Goal: Task Accomplishment & Management: Use online tool/utility

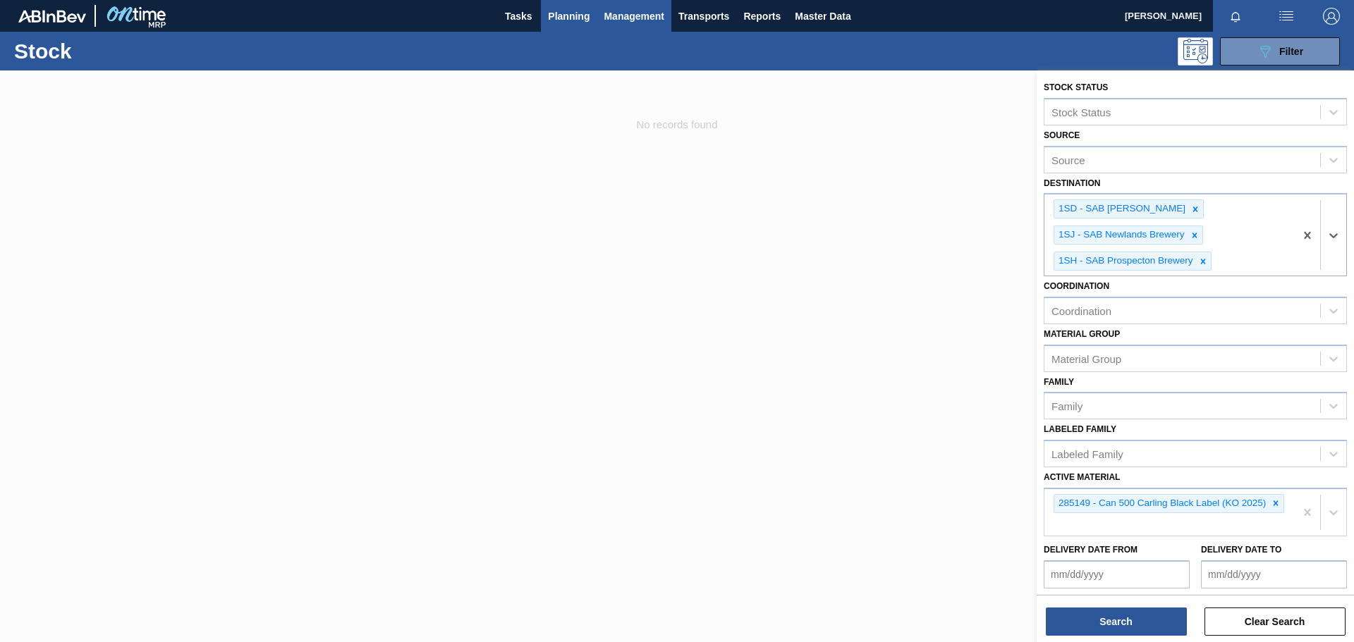
scroll to position [35, 0]
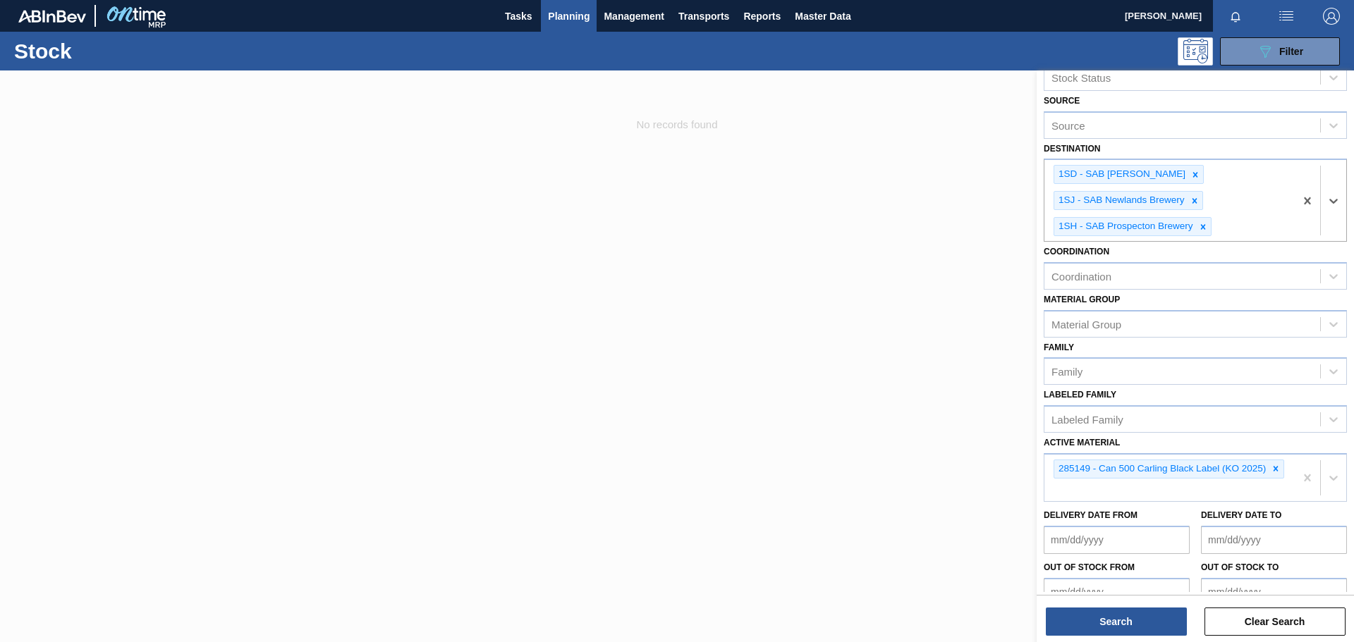
click at [563, 11] on span "Planning" at bounding box center [569, 16] width 42 height 17
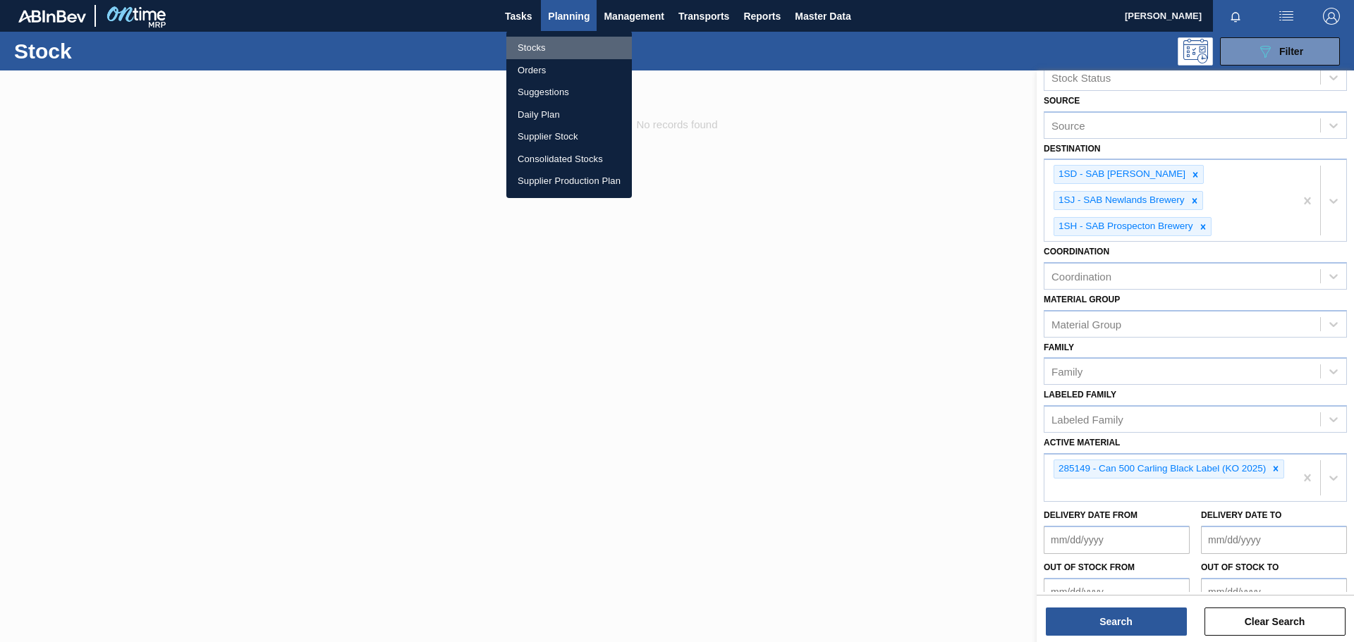
click at [539, 47] on li "Stocks" at bounding box center [569, 48] width 126 height 23
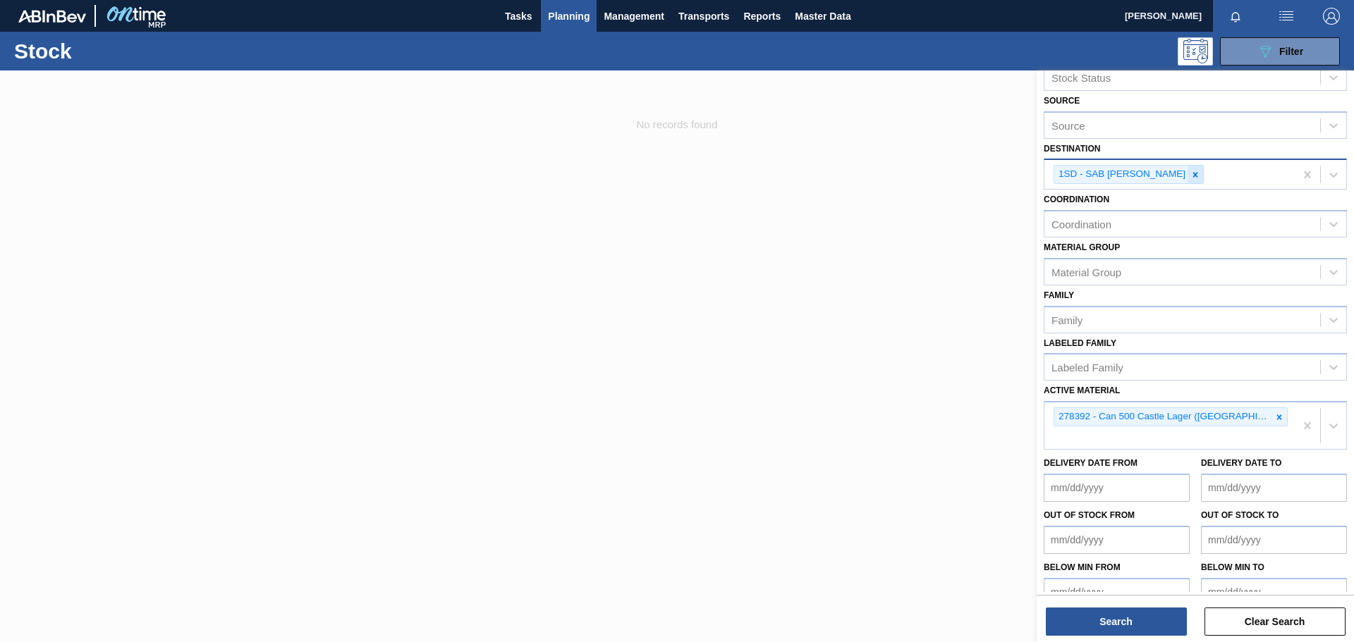
click at [1192, 173] on icon at bounding box center [1195, 175] width 10 height 10
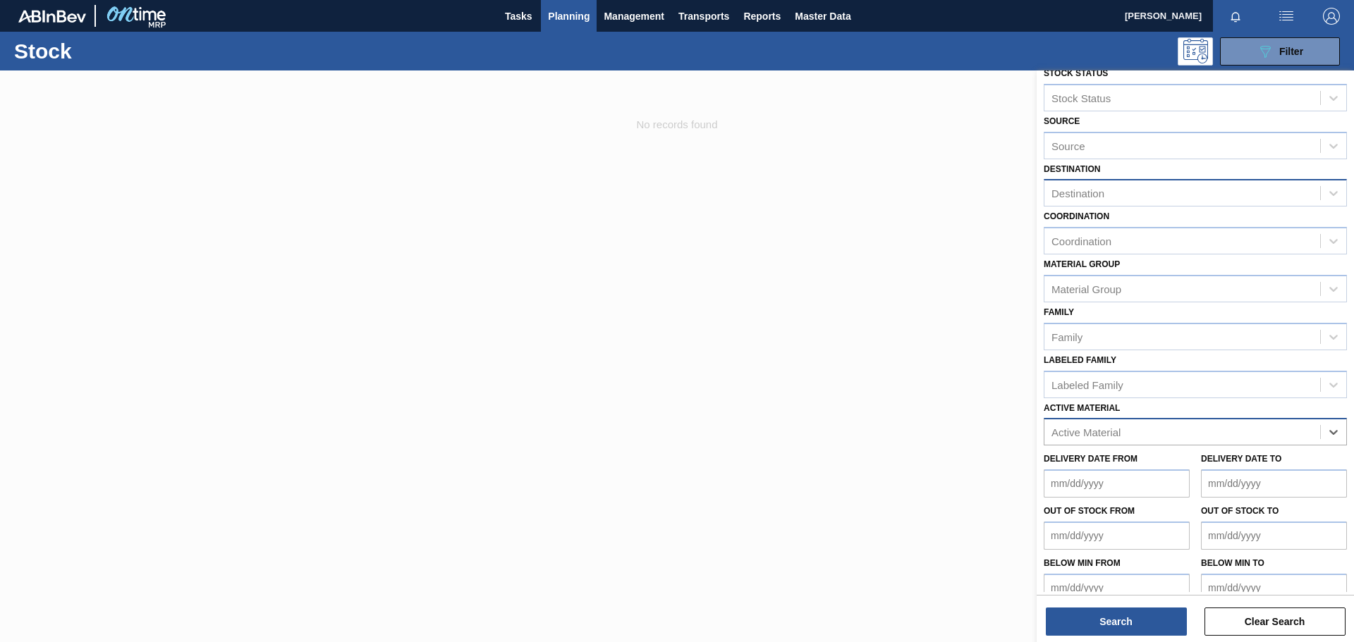
scroll to position [0, 0]
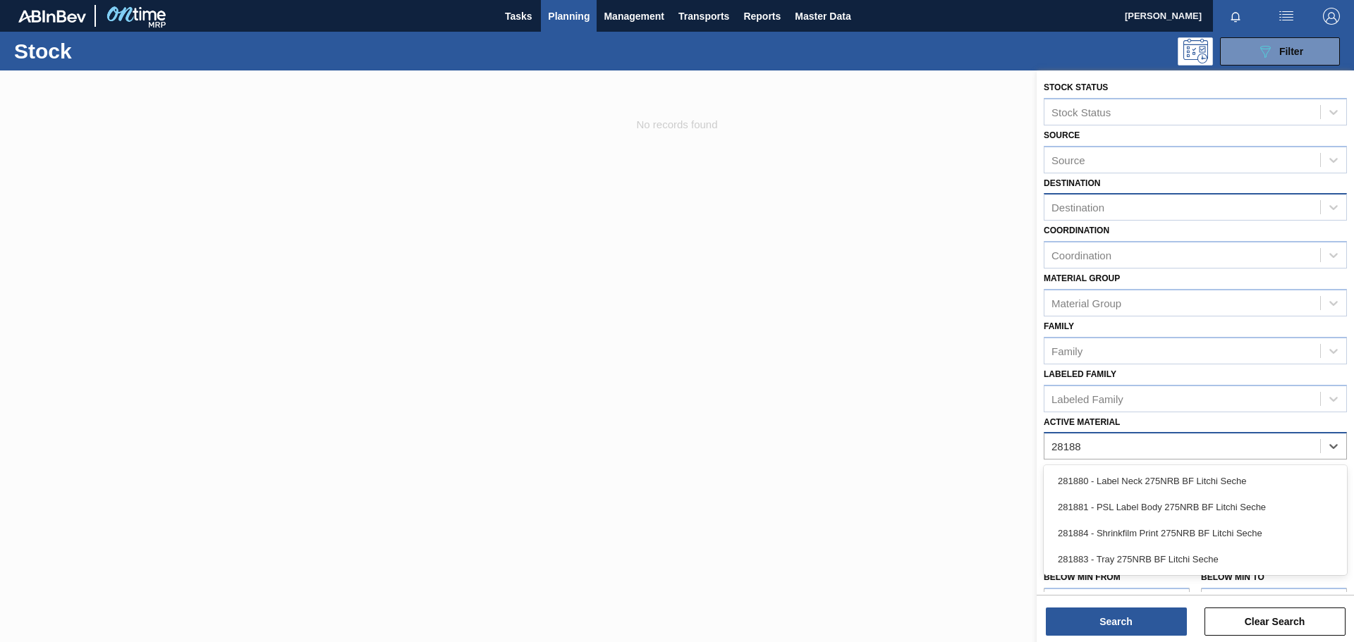
type Material "281880"
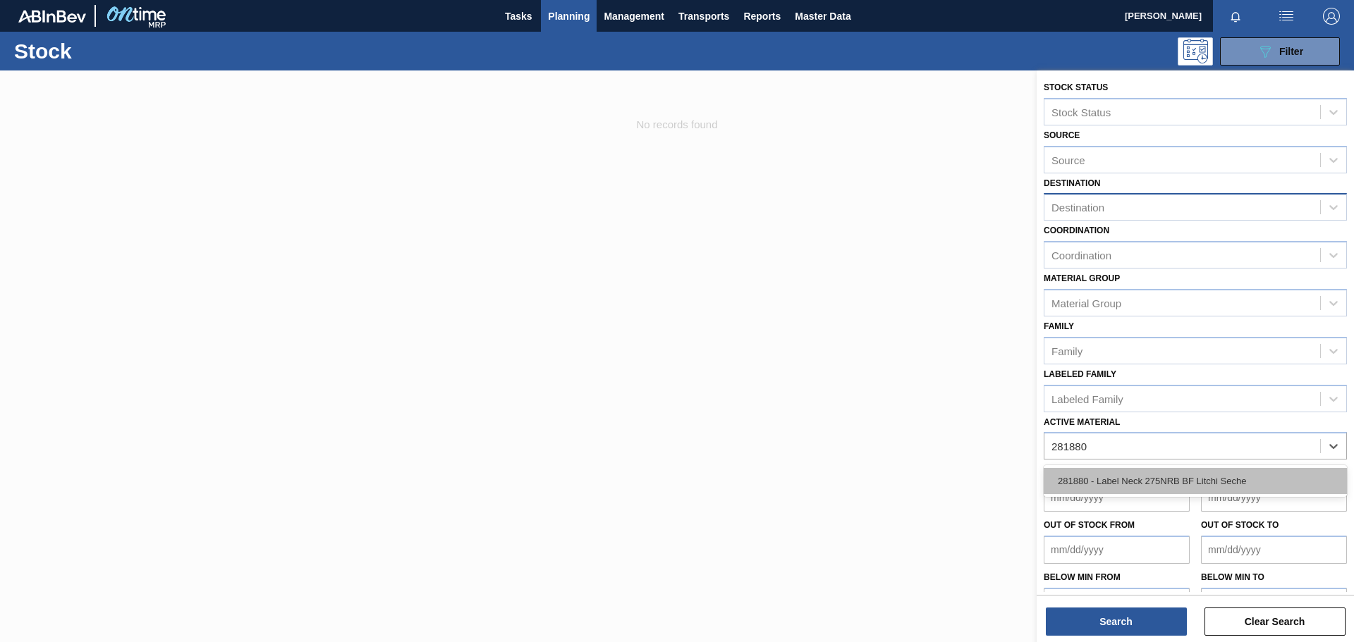
click at [1127, 483] on div "281880 - Label Neck 275NRB BF Litchi Seche" at bounding box center [1195, 481] width 303 height 26
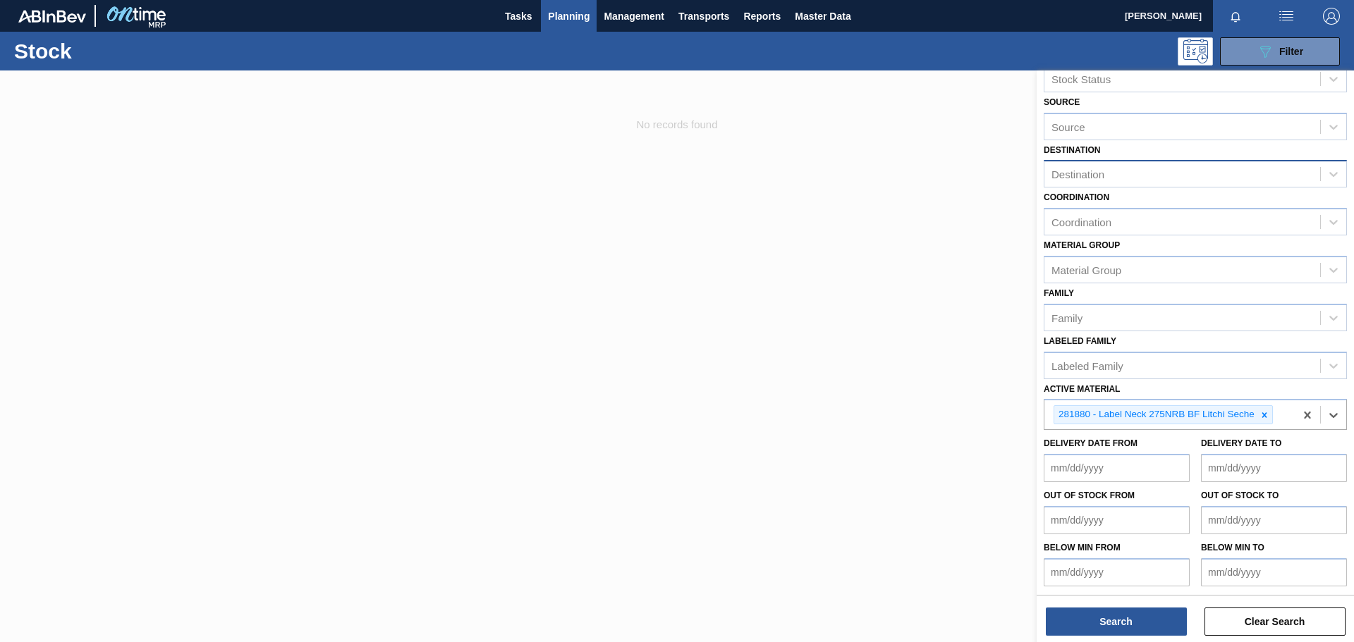
scroll to position [35, 0]
click at [1121, 622] on button "Search" at bounding box center [1116, 622] width 141 height 28
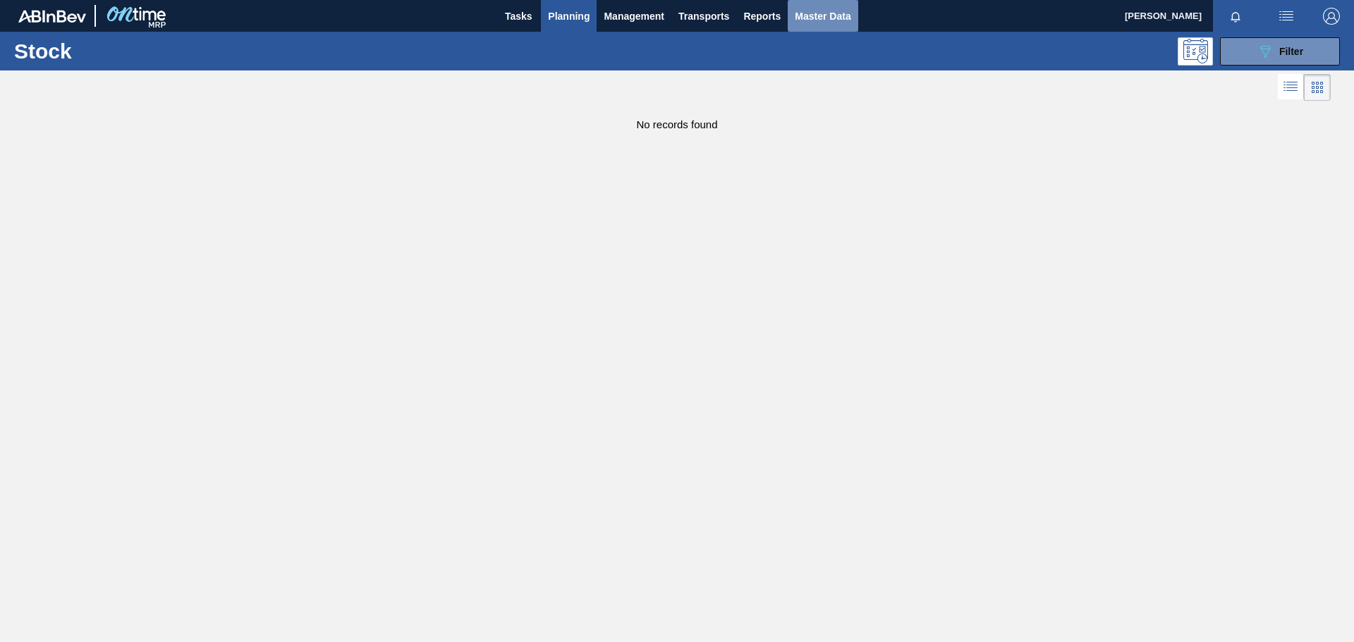
click at [833, 14] on span "Master Data" at bounding box center [823, 16] width 56 height 17
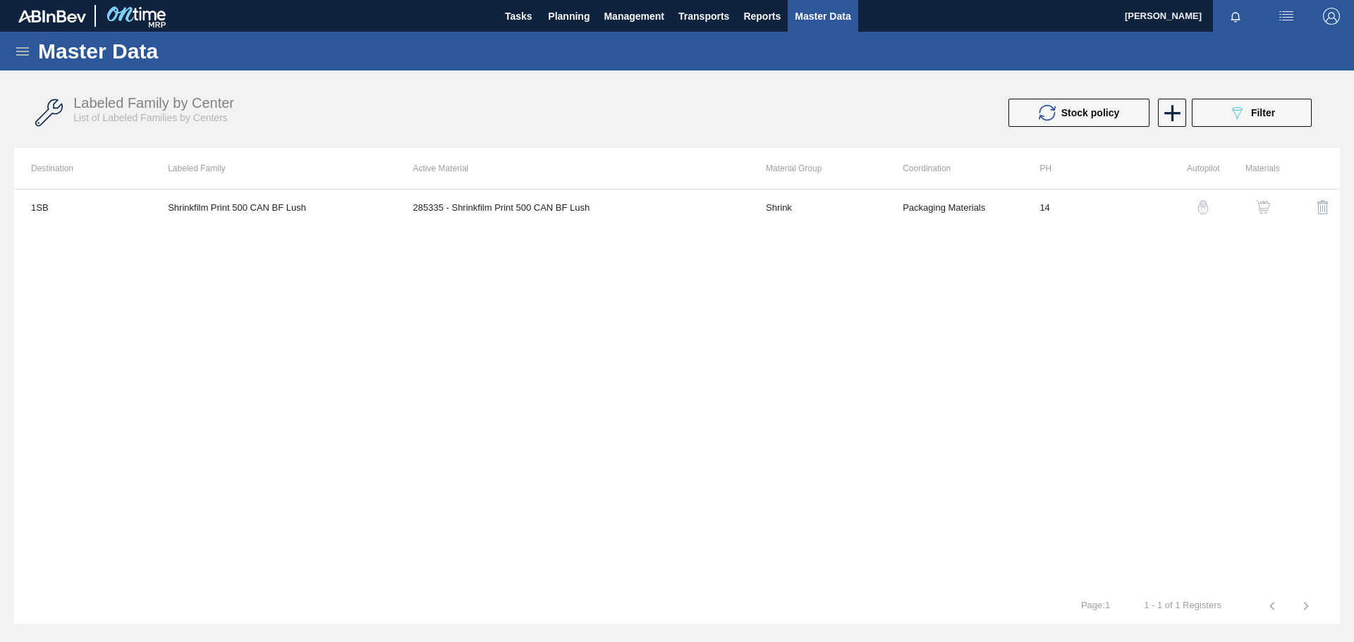
click at [23, 55] on icon at bounding box center [22, 51] width 13 height 8
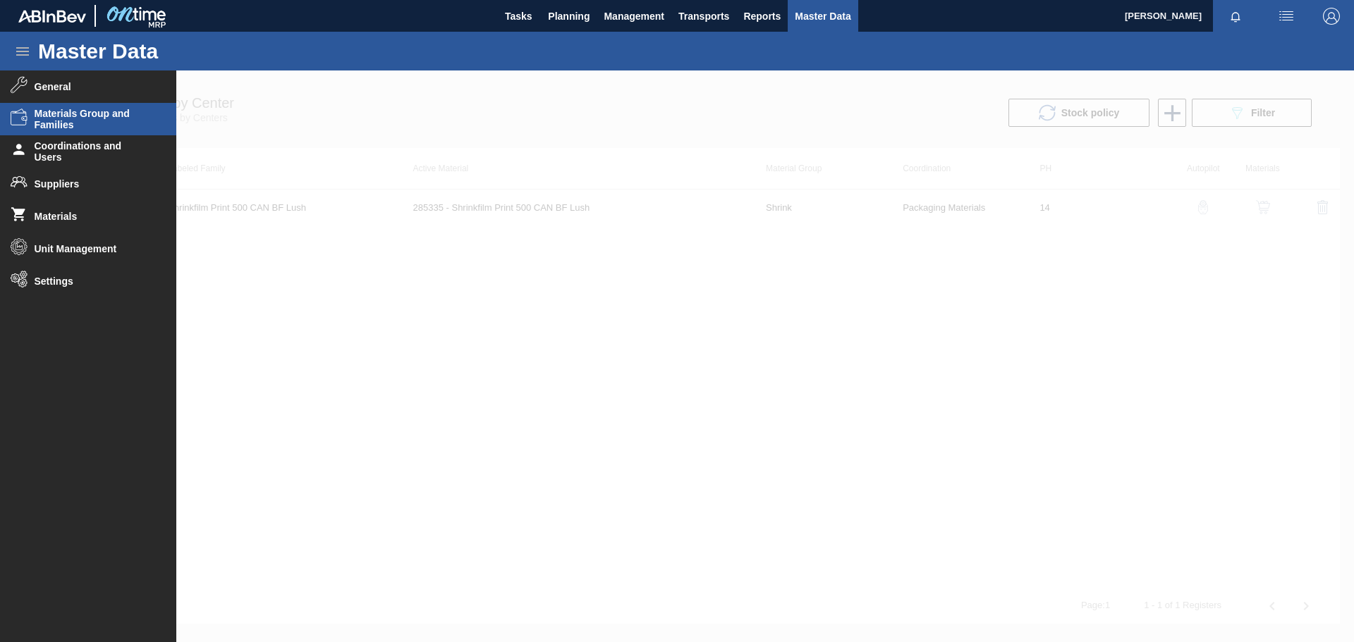
click at [88, 114] on span "Materials Group and Families" at bounding box center [93, 119] width 116 height 23
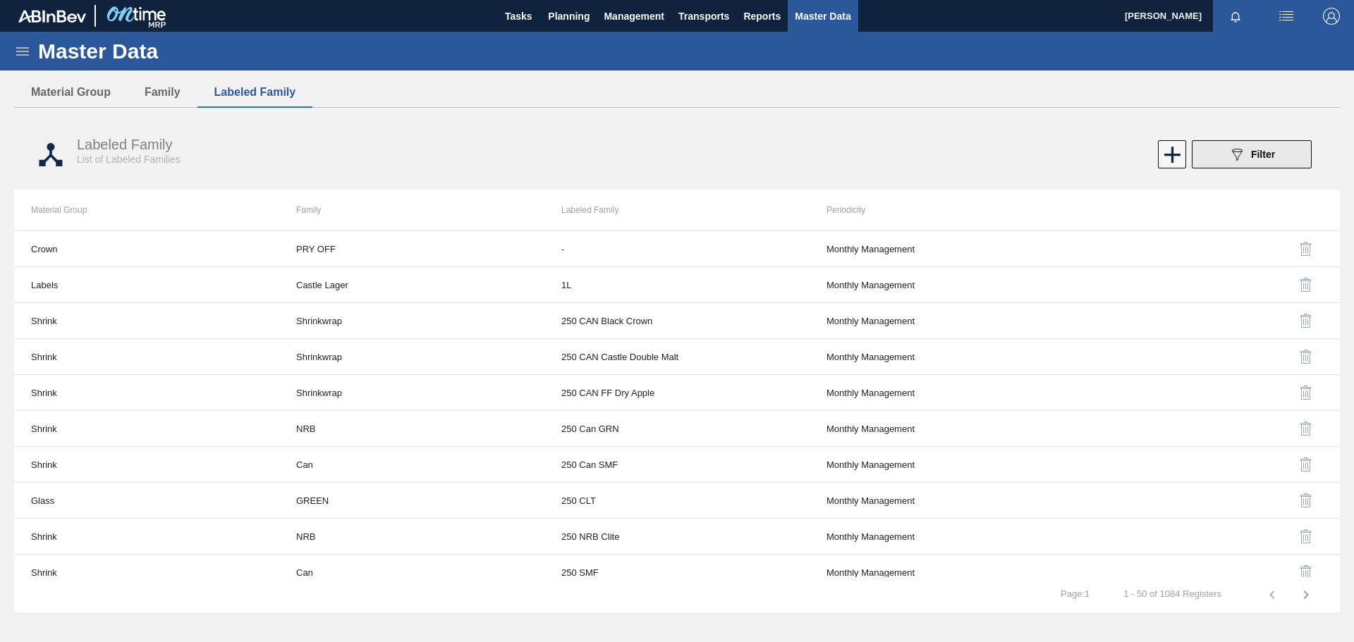
click at [1228, 154] on icon "089F7B8B-B2A5-4AFE-B5C0-19BA573D28AC" at bounding box center [1236, 154] width 17 height 17
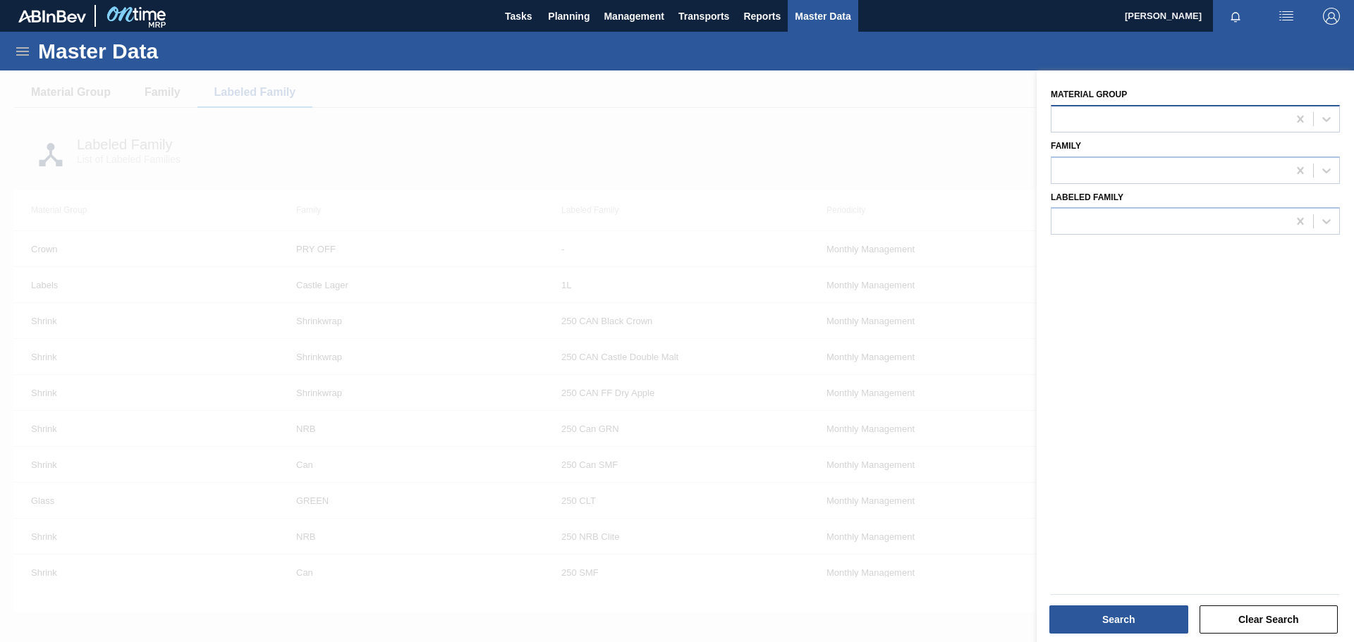
click at [1121, 114] on div at bounding box center [1169, 119] width 236 height 20
type Group "lab"
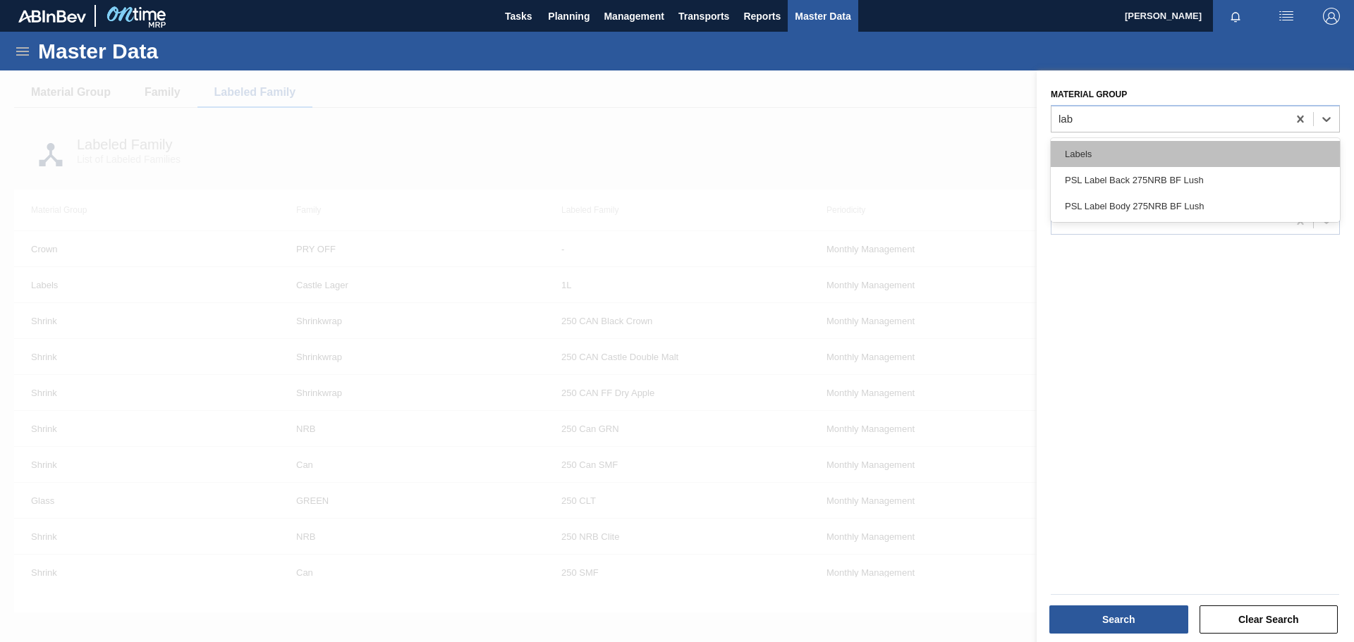
click at [1171, 149] on div "Labels" at bounding box center [1195, 154] width 289 height 26
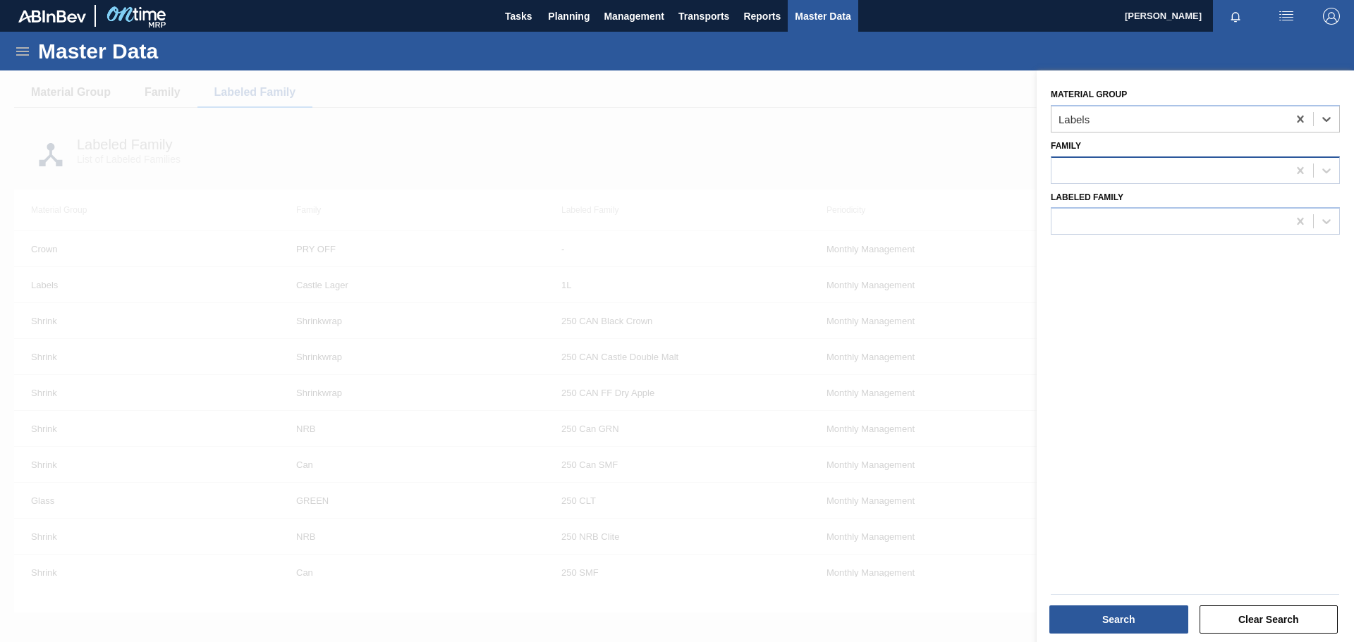
click at [1154, 171] on div at bounding box center [1169, 170] width 236 height 20
click at [1157, 120] on div "Labels" at bounding box center [1169, 119] width 236 height 20
type Group "label"
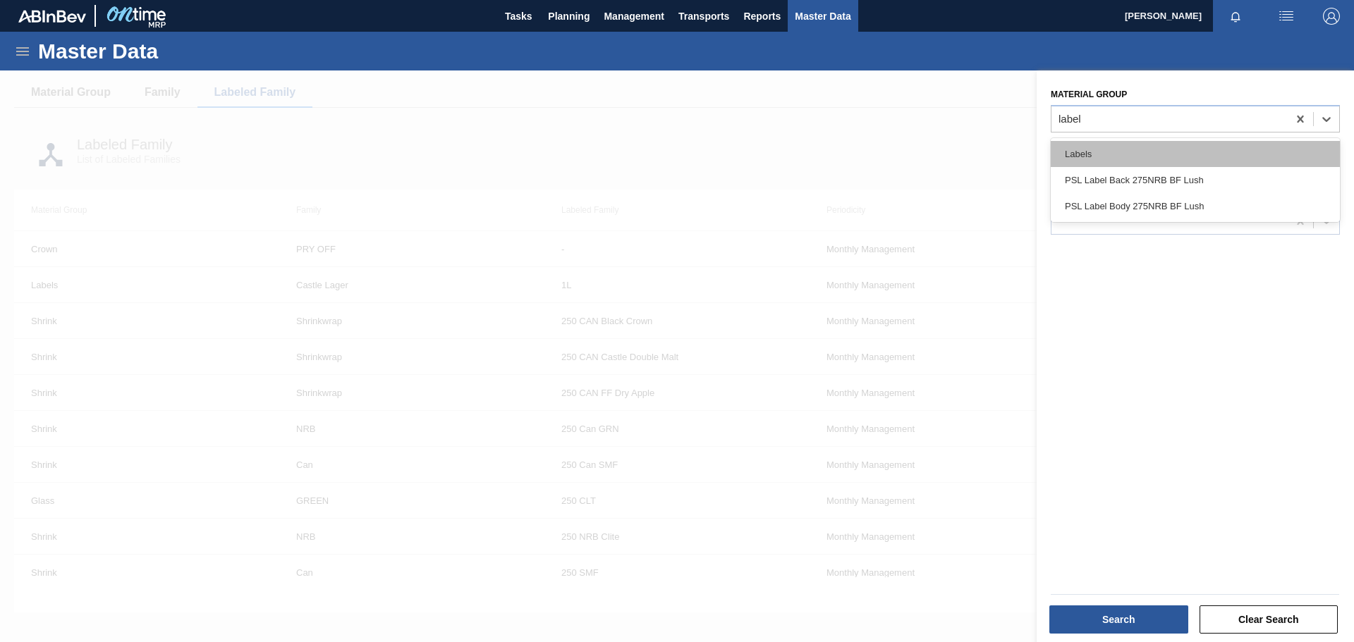
click at [1144, 148] on div "Labels" at bounding box center [1195, 154] width 289 height 26
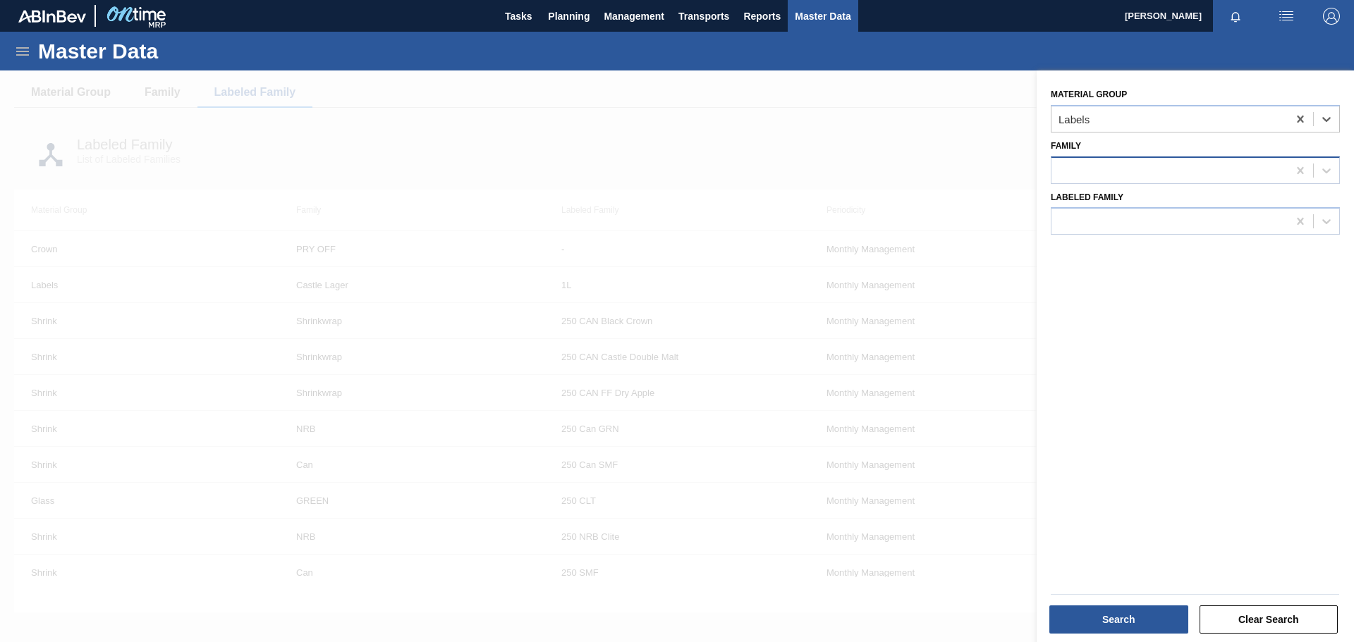
click at [1130, 170] on div at bounding box center [1169, 170] width 236 height 20
type input "label neck"
click at [953, 109] on div at bounding box center [677, 392] width 1354 height 642
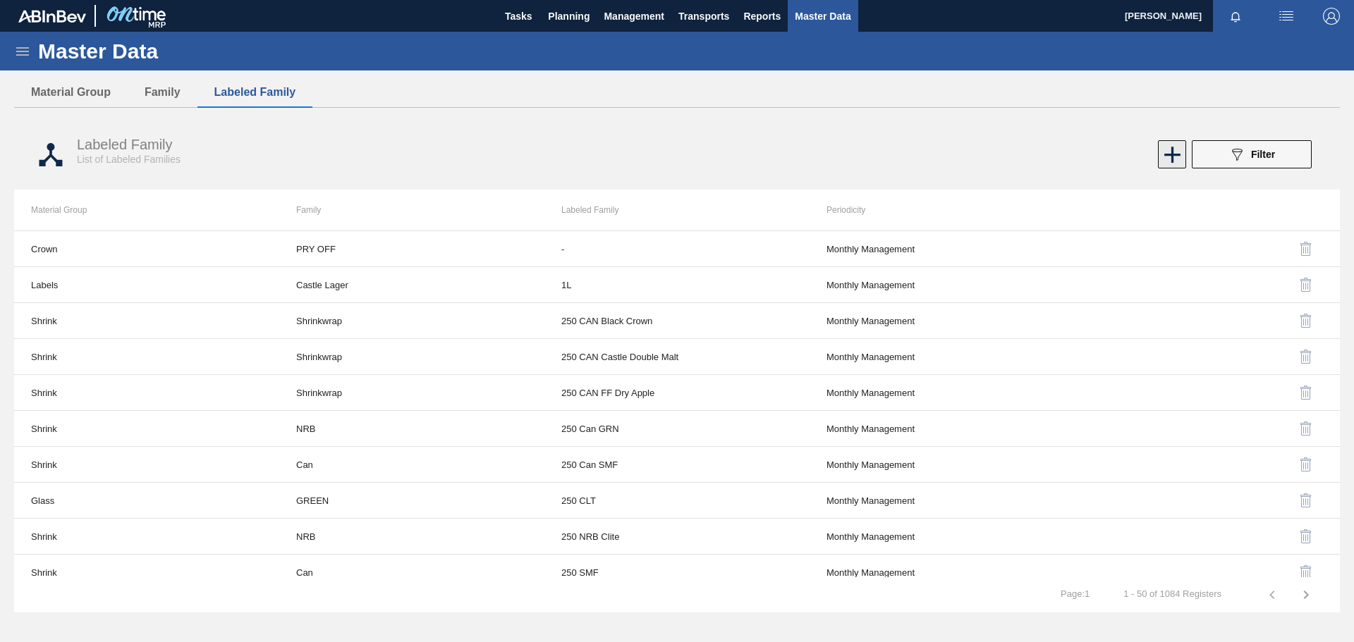
click at [1177, 153] on icon at bounding box center [1171, 154] width 27 height 27
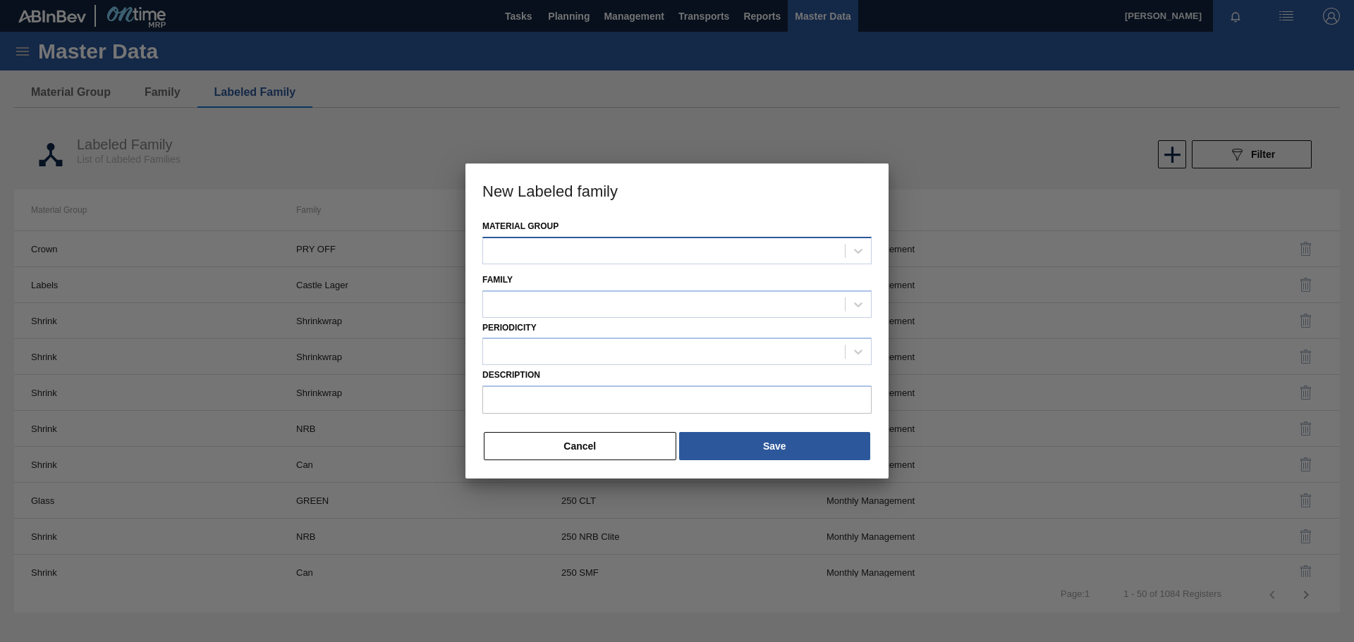
click at [568, 252] on div at bounding box center [664, 250] width 362 height 20
type Group "labe"
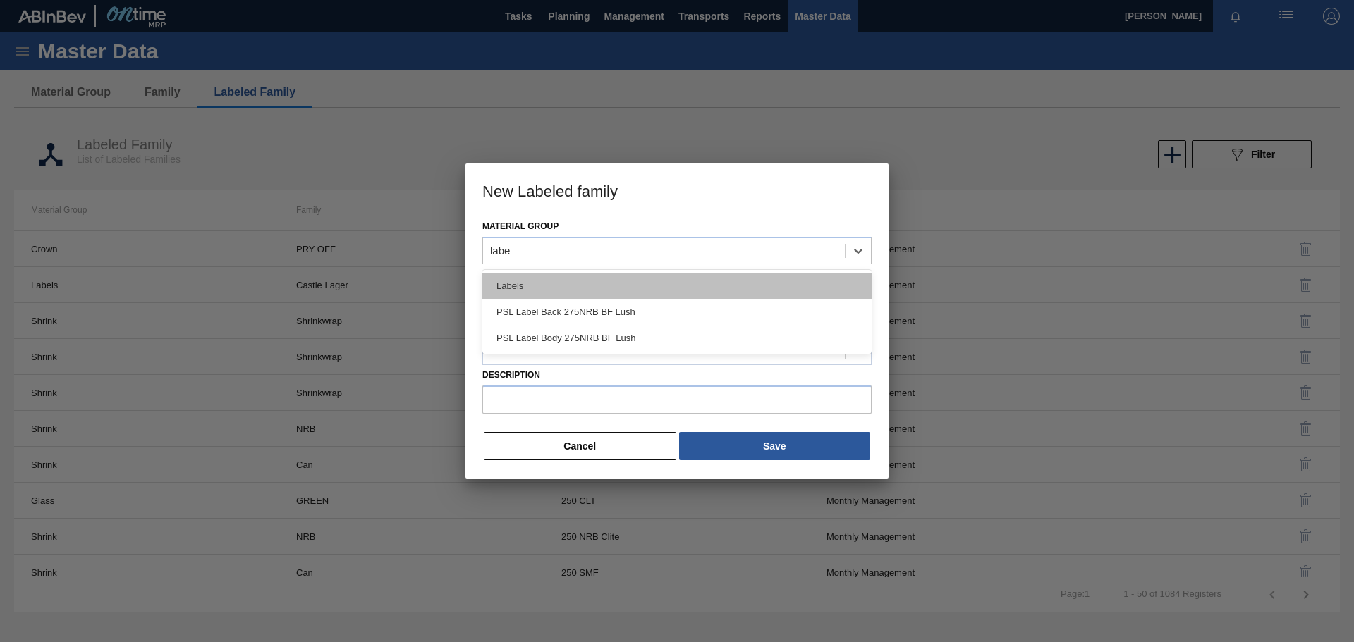
click at [588, 286] on div "Labels" at bounding box center [676, 286] width 389 height 26
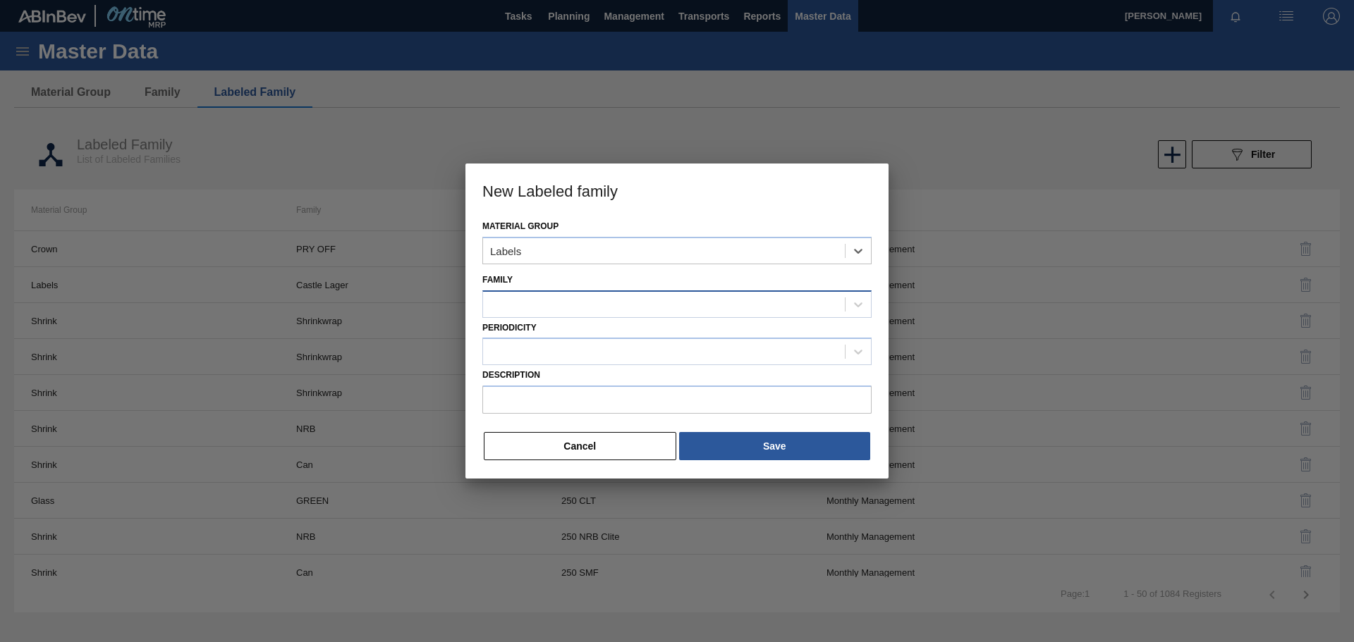
click at [570, 304] on div at bounding box center [664, 304] width 362 height 20
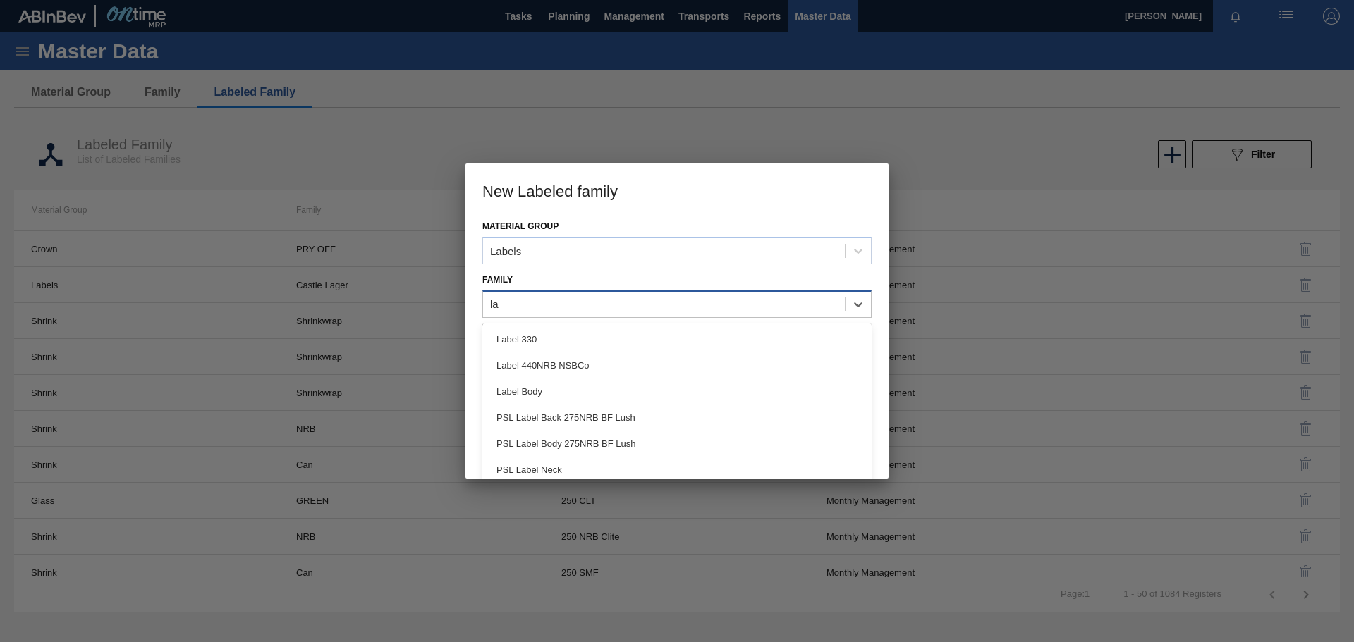
type input "l"
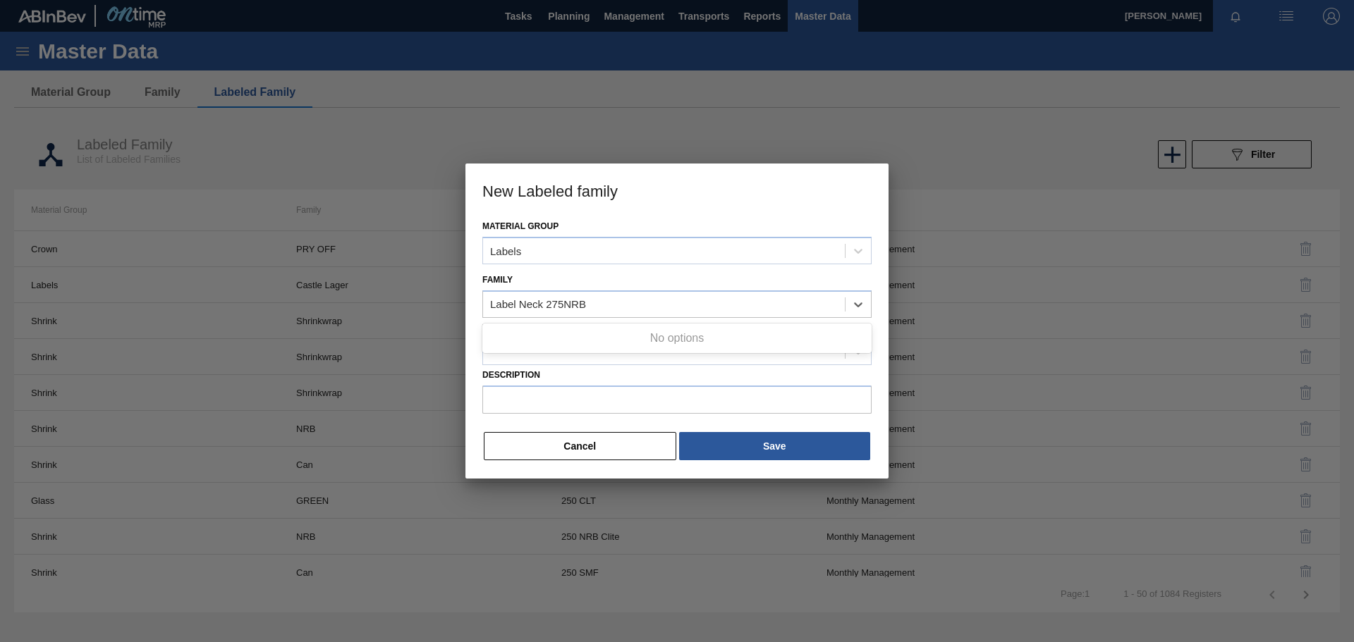
type input "Label Neck 275NRB"
click at [570, 396] on input "Description" at bounding box center [676, 400] width 389 height 28
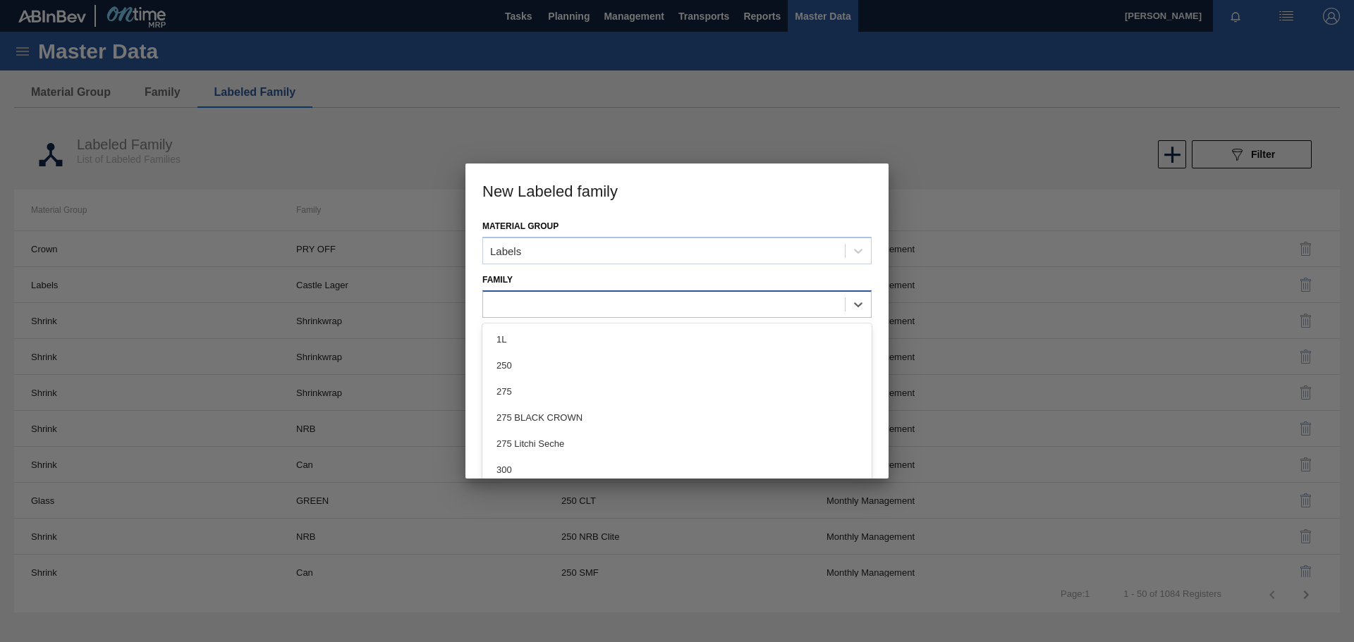
click at [556, 304] on div at bounding box center [664, 304] width 362 height 20
type input "Label"
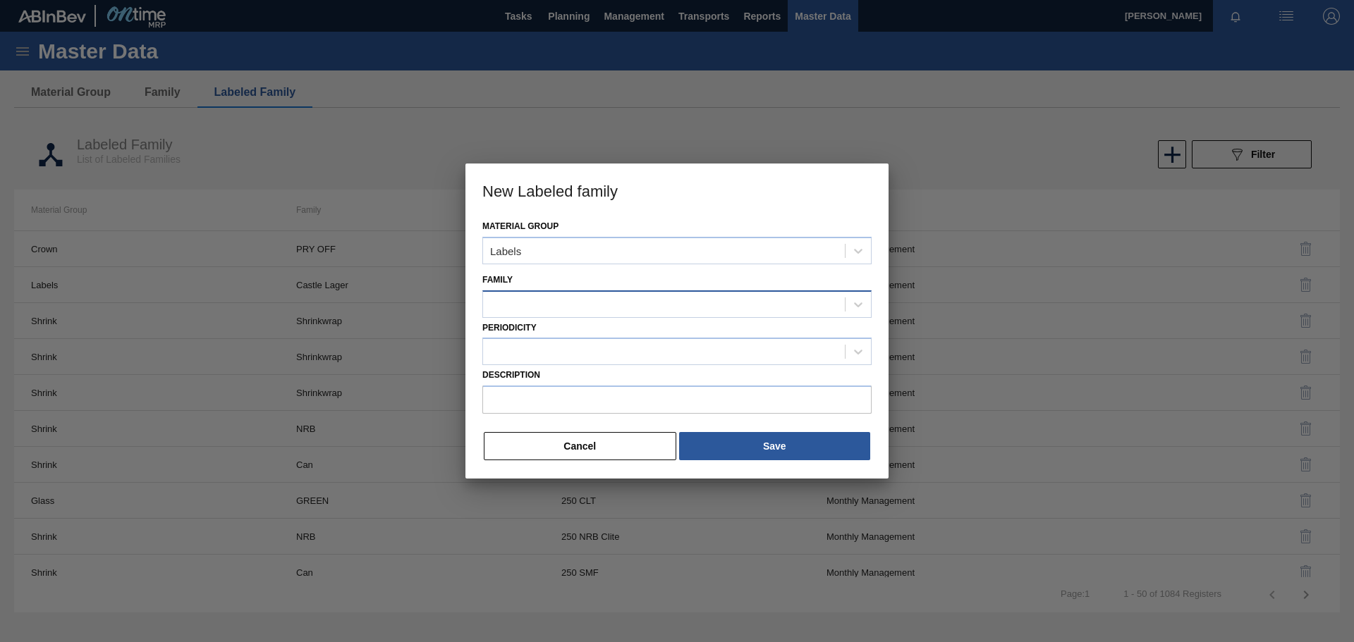
click at [577, 302] on div at bounding box center [664, 304] width 362 height 20
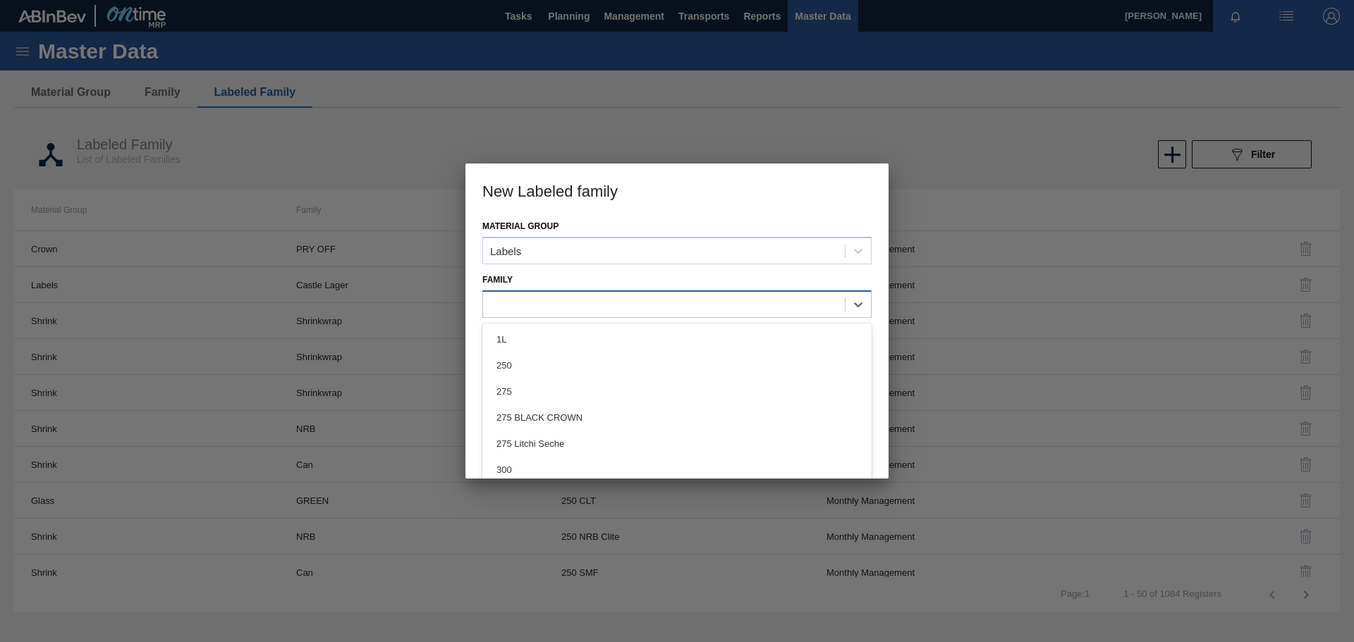
paste input "Label Neck 275NRB BF Litchi Seche"
type input "L"
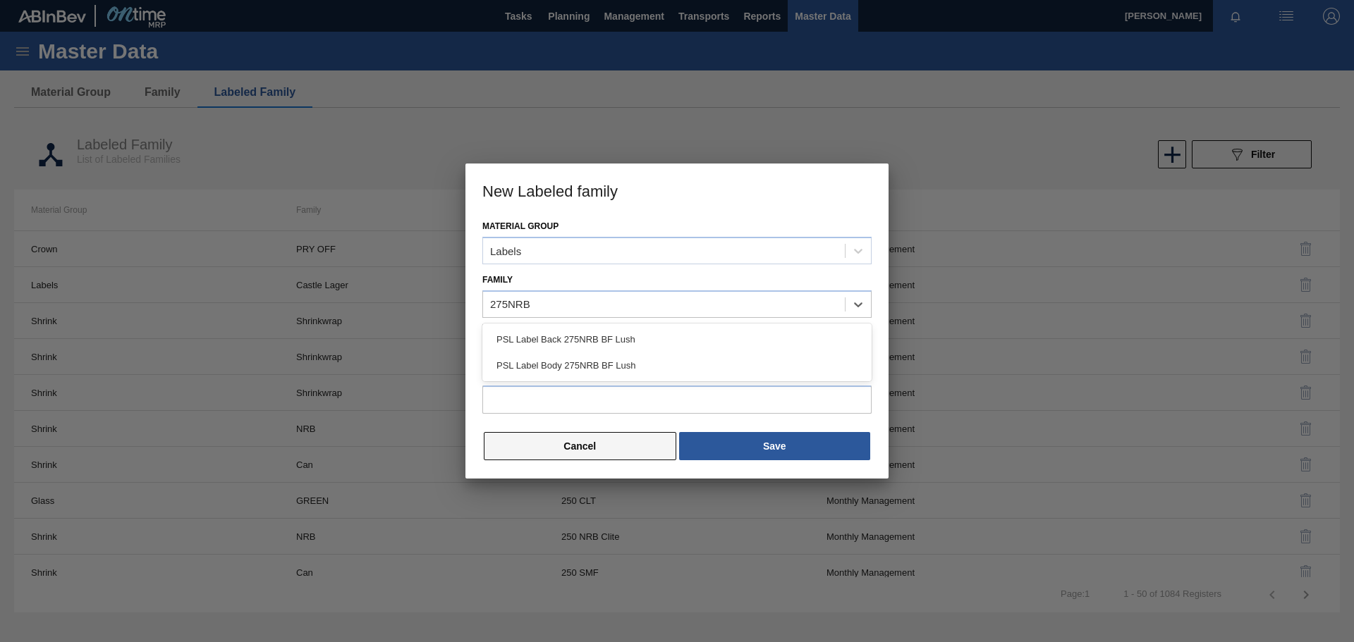
type input "275NRB"
click at [620, 439] on button "Cancel" at bounding box center [580, 446] width 192 height 28
